Goal: Task Accomplishment & Management: Use online tool/utility

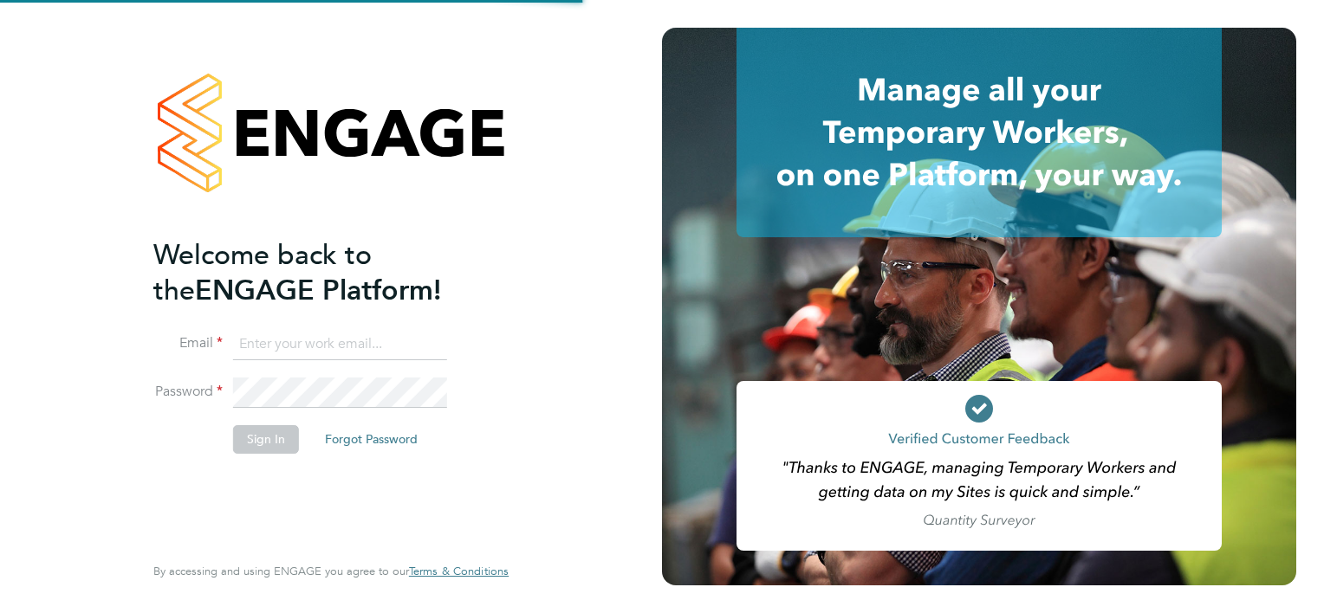
type input "[PERSON_NAME][EMAIL_ADDRESS][PERSON_NAME][DOMAIN_NAME]"
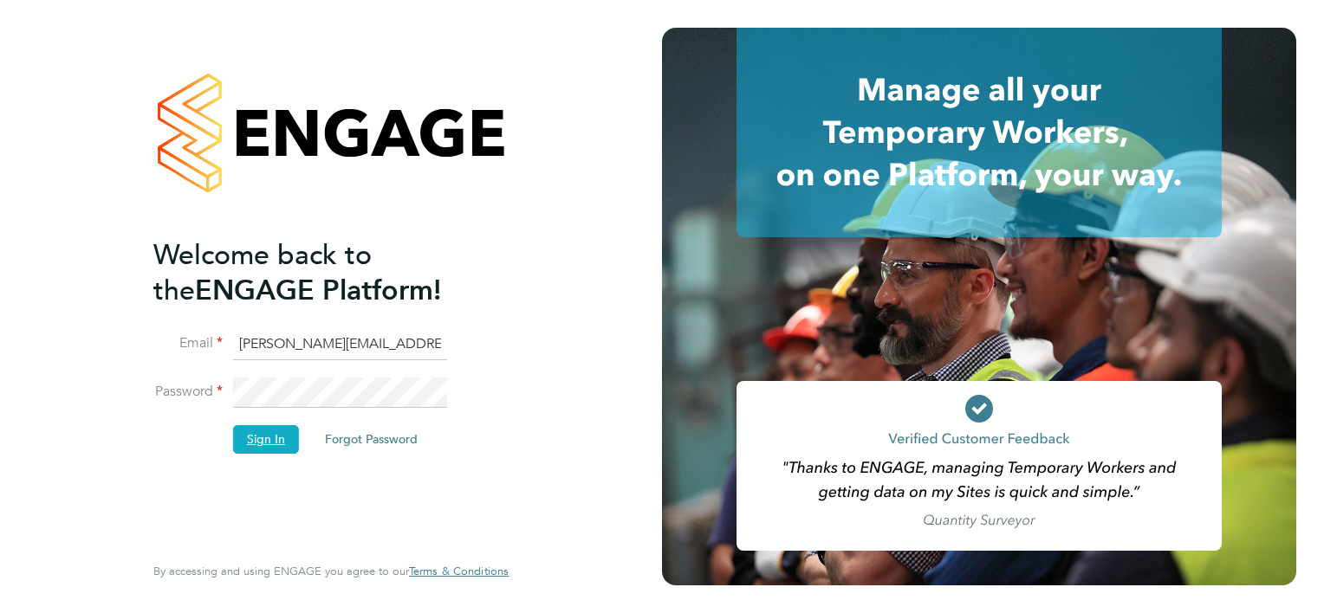
click at [281, 435] on button "Sign In" at bounding box center [266, 439] width 66 height 28
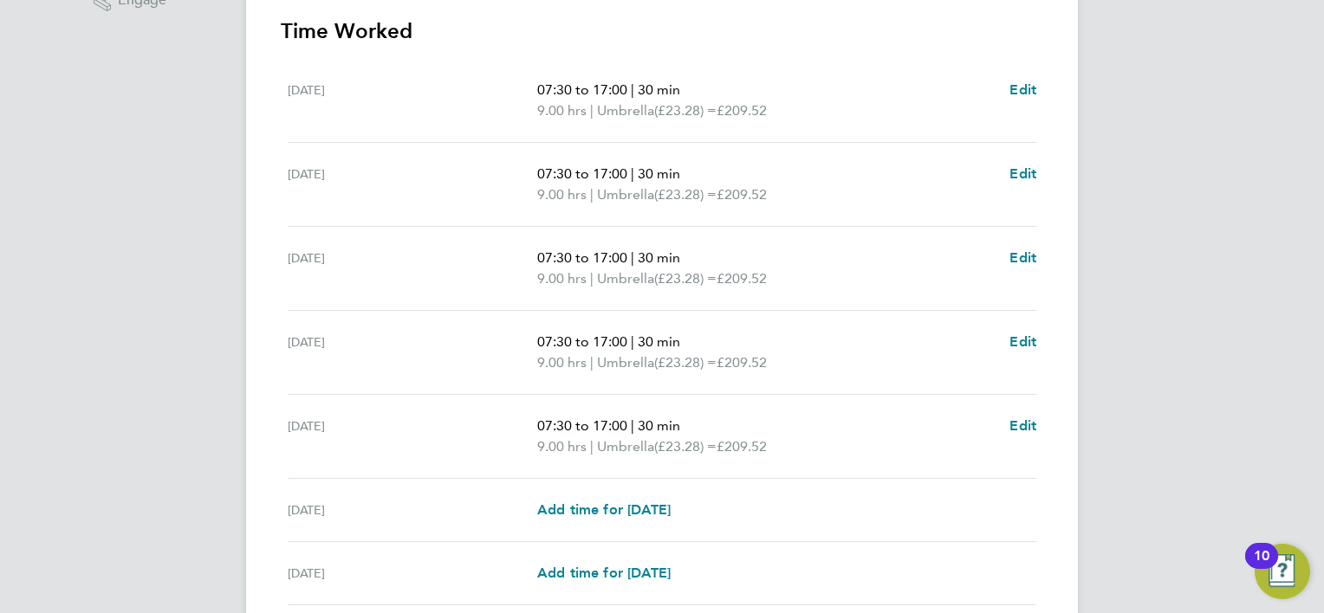
scroll to position [636, 0]
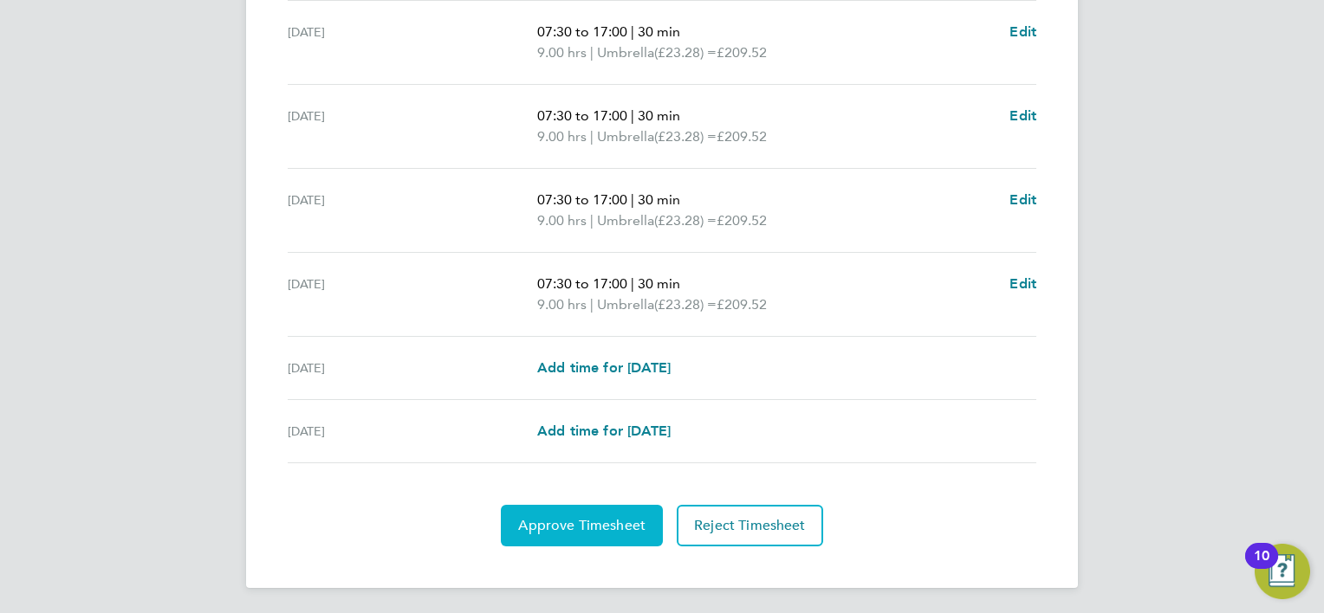
click at [602, 522] on span "Approve Timesheet" at bounding box center [581, 525] width 127 height 17
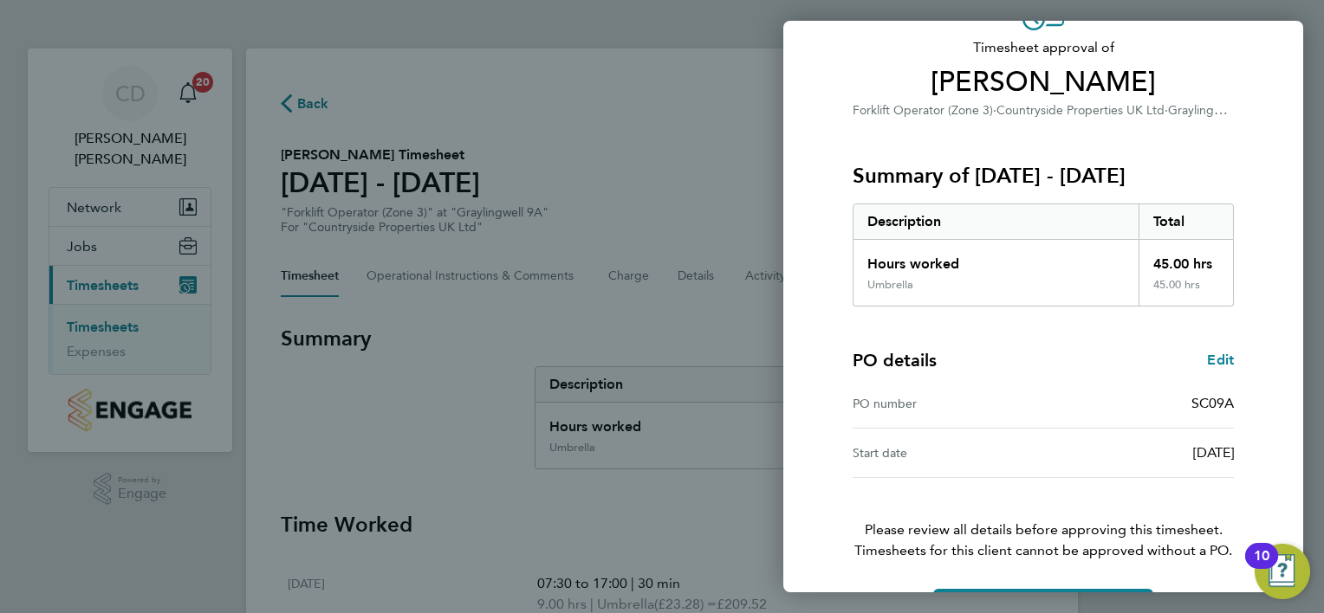
scroll to position [166, 0]
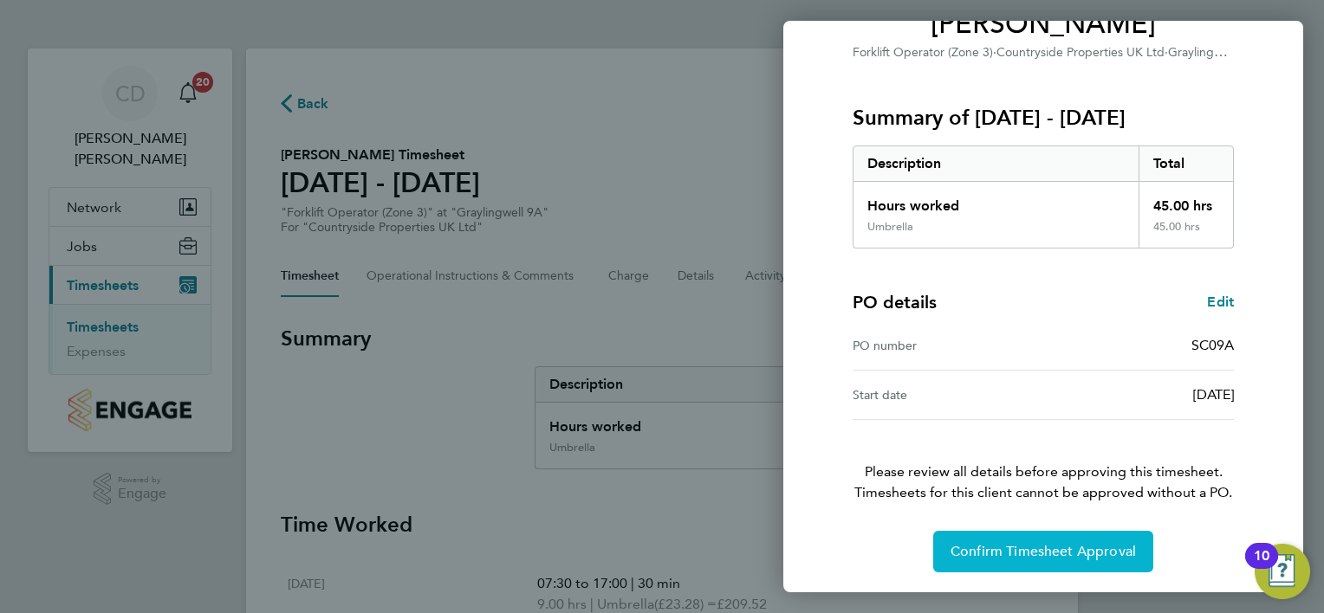
click at [1040, 546] on span "Confirm Timesheet Approval" at bounding box center [1042, 551] width 185 height 17
